Goal: Find specific page/section: Find specific page/section

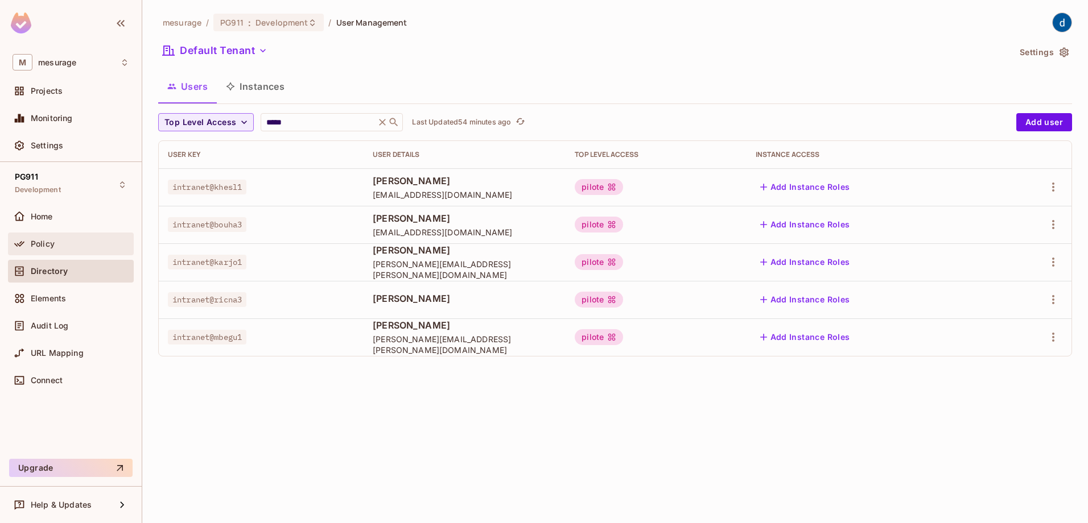
click at [53, 249] on div "Policy" at bounding box center [71, 244] width 117 height 14
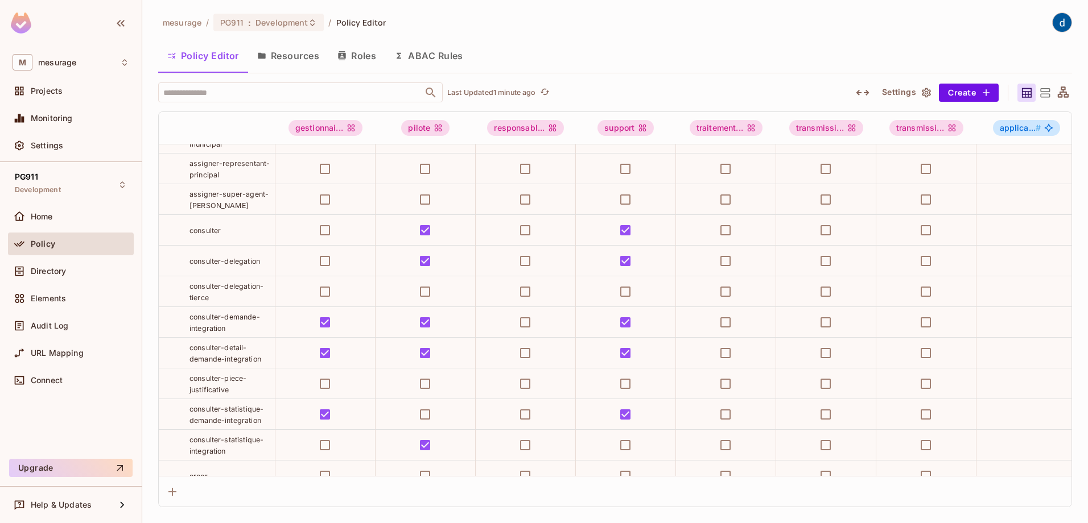
scroll to position [1308, 0]
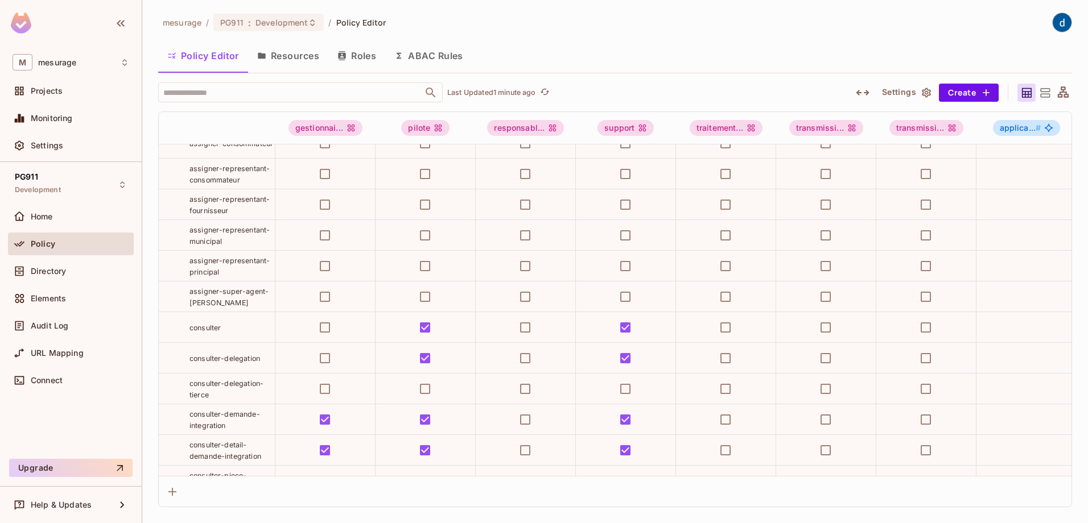
click at [208, 332] on span "consulter" at bounding box center [204, 328] width 31 height 9
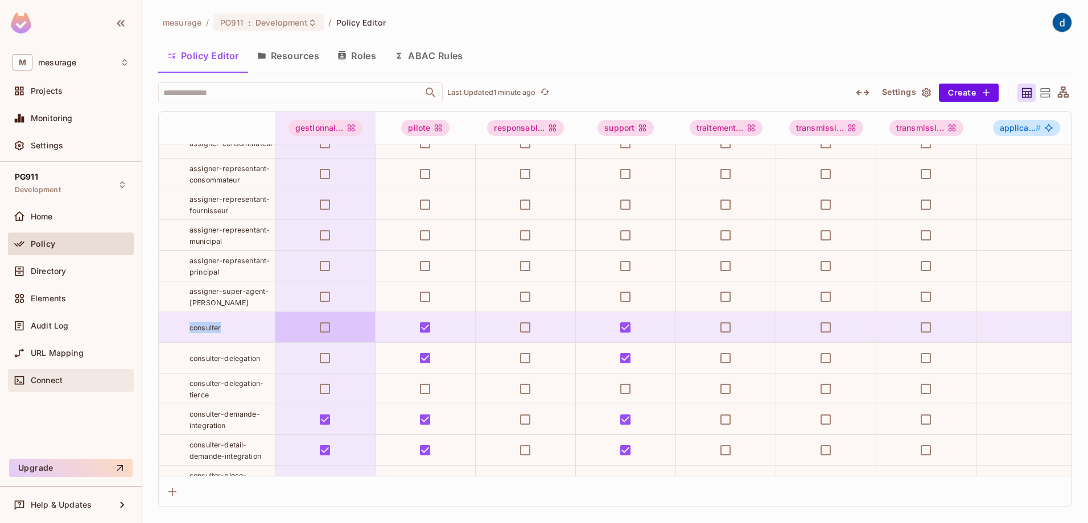
copy span "consulter"
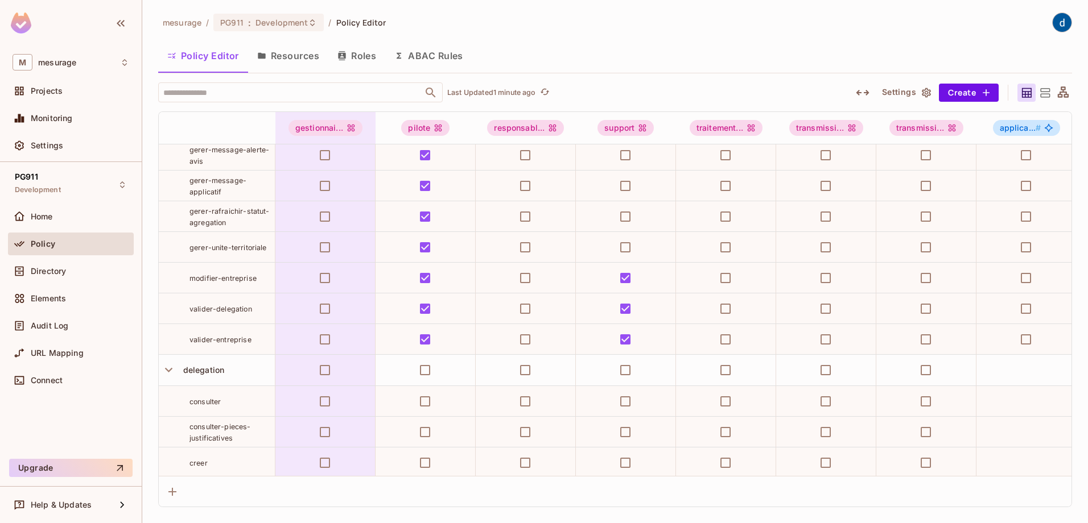
scroll to position [683, 0]
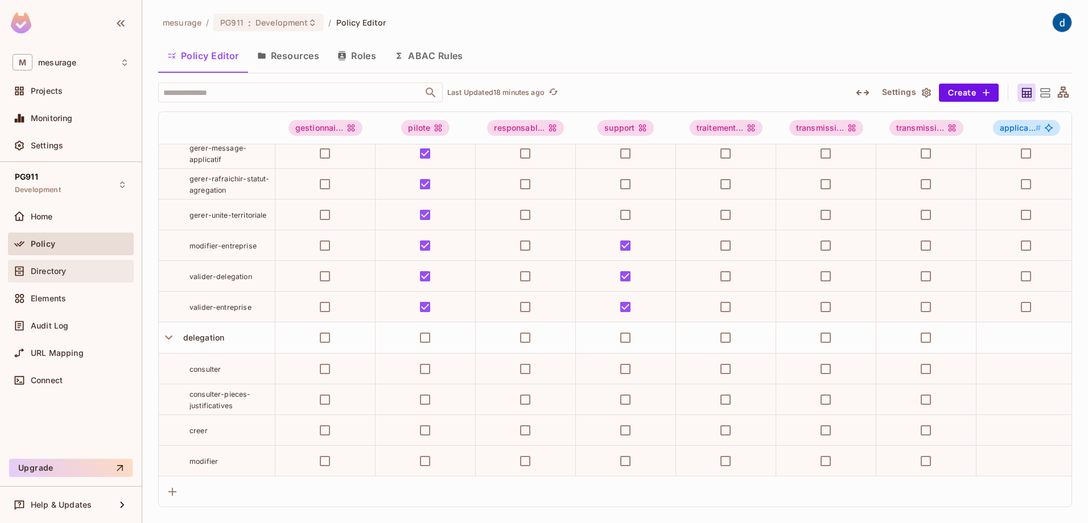
click at [54, 273] on span "Directory" at bounding box center [48, 271] width 35 height 9
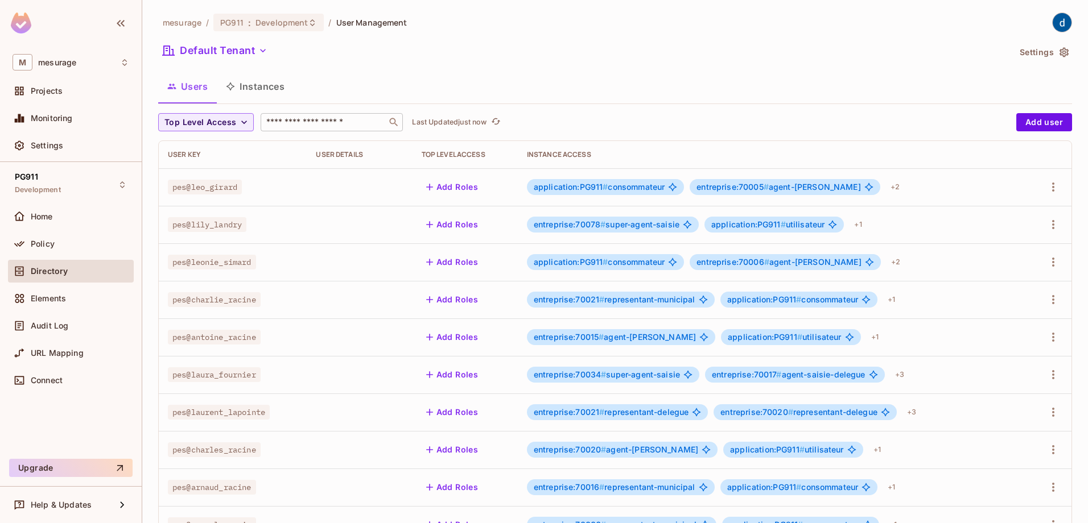
click at [291, 121] on input "text" at bounding box center [323, 122] width 119 height 11
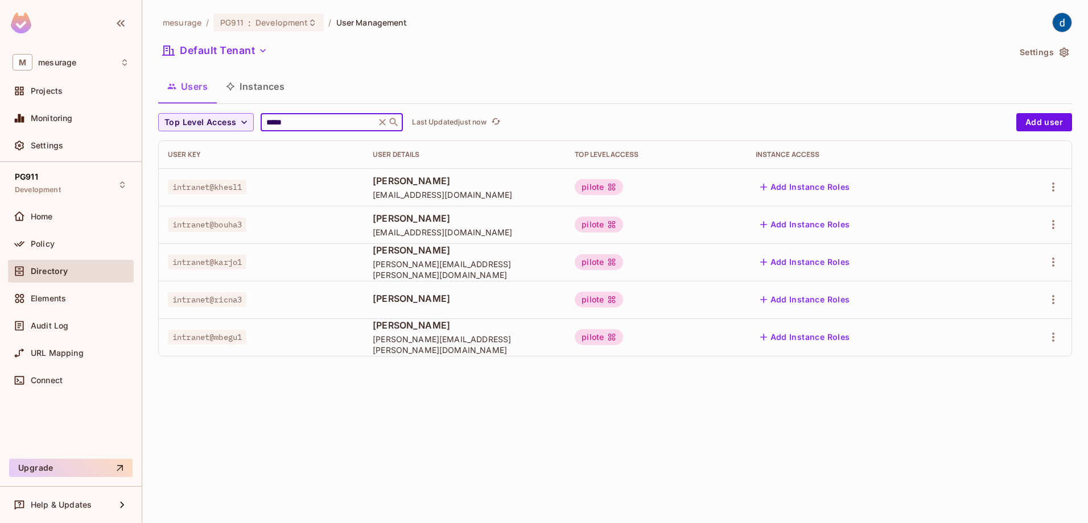
type input "*****"
drag, startPoint x: 250, startPoint y: 337, endPoint x: 175, endPoint y: 337, distance: 75.1
click at [175, 337] on div "intranet@mbegu1" at bounding box center [261, 337] width 187 height 11
copy span "intranet@mbegu1"
click at [50, 238] on div "Policy" at bounding box center [71, 244] width 117 height 14
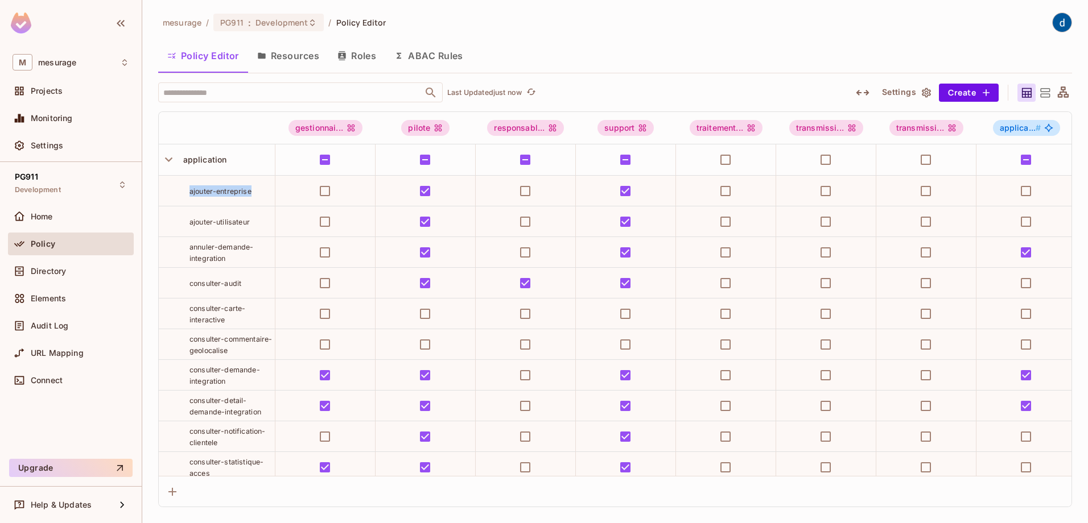
drag, startPoint x: 251, startPoint y: 190, endPoint x: 185, endPoint y: 189, distance: 66.6
click at [185, 189] on div "ajouter-entreprise" at bounding box center [217, 190] width 116 height 11
copy span "ajouter-entreprise"
